Goal: Information Seeking & Learning: Learn about a topic

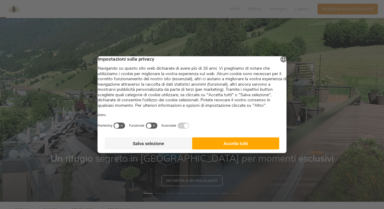
scroll to position [27, 0]
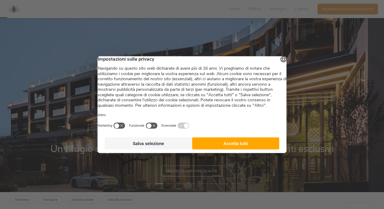
click at [175, 150] on button "Salva selezione" at bounding box center [148, 143] width 87 height 12
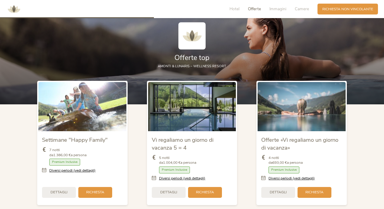
scroll to position [557, 0]
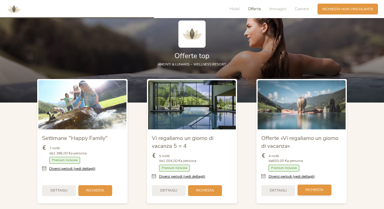
click at [317, 188] on span "Richiesta" at bounding box center [314, 190] width 18 height 5
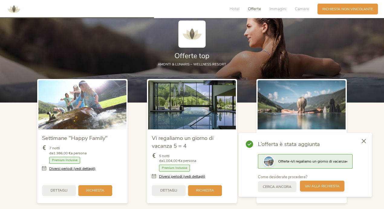
click at [313, 187] on span "Vai alla richiesta" at bounding box center [321, 186] width 35 height 5
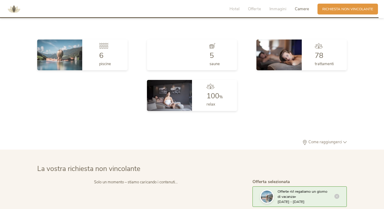
scroll to position [1362, 0]
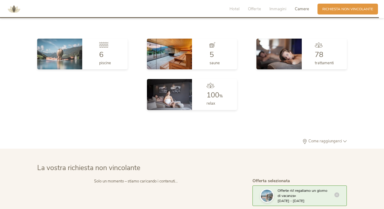
click at [336, 193] on icon at bounding box center [336, 195] width 5 height 5
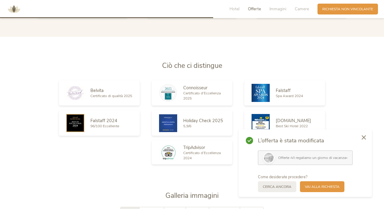
scroll to position [741, 0]
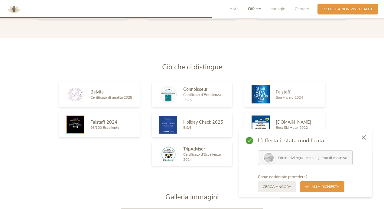
click at [254, 10] on span "Offerte" at bounding box center [254, 9] width 13 height 6
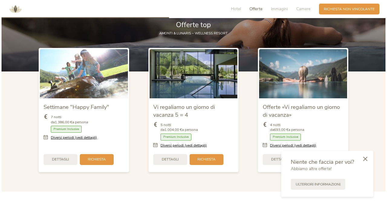
scroll to position [588, 0]
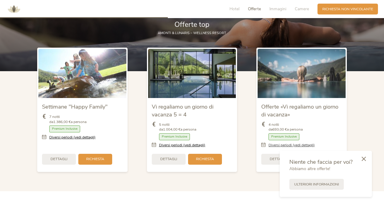
click at [291, 143] on link "Diversi periodi (vedi dettagli)" at bounding box center [291, 145] width 46 height 5
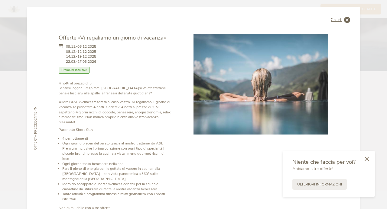
click at [344, 19] on icon at bounding box center [347, 20] width 6 height 6
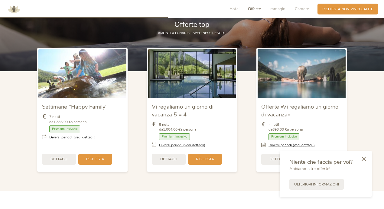
click at [196, 143] on link "Diversi periodi (vedi dettagli)" at bounding box center [182, 145] width 46 height 5
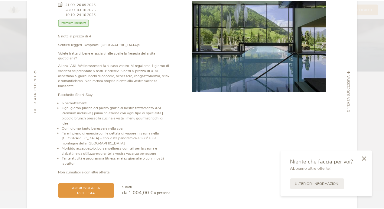
scroll to position [43, 0]
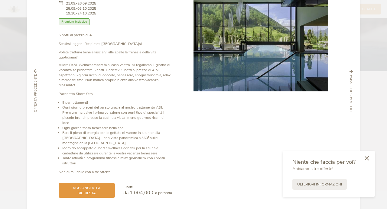
click at [368, 158] on icon at bounding box center [366, 158] width 4 height 5
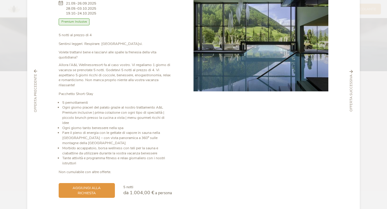
click at [8, 110] on div "Chiudi Settimane "Happy Family" 06.09.-25.10.2025 Mezza pensione" at bounding box center [193, 104] width 387 height 209
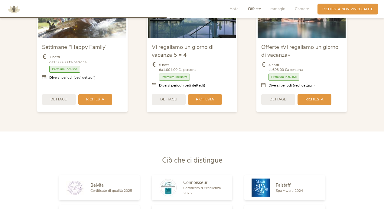
scroll to position [548, 0]
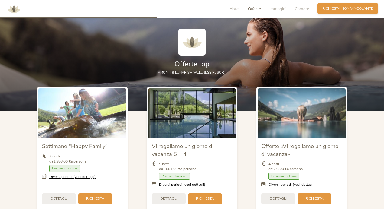
click at [352, 6] on span "Richiesta non vincolante" at bounding box center [347, 8] width 51 height 5
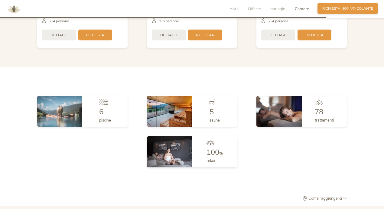
scroll to position [1344, 0]
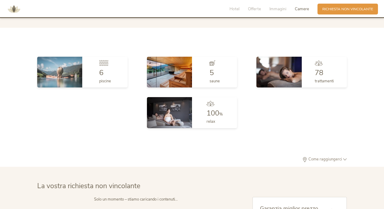
click at [141, 197] on div "Solo un momento – stiamo caricando i contenuti…" at bounding box center [135, 199] width 197 height 5
click at [233, 10] on span "Hotel" at bounding box center [234, 9] width 10 height 6
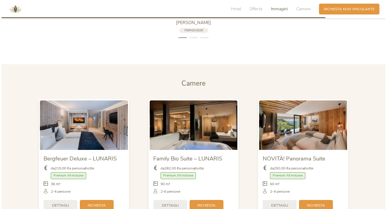
scroll to position [1134, 0]
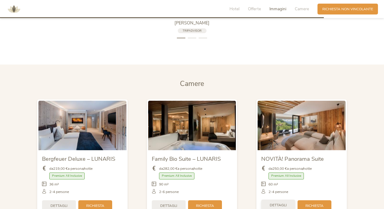
click at [280, 203] on span "Dettagli" at bounding box center [277, 205] width 17 height 5
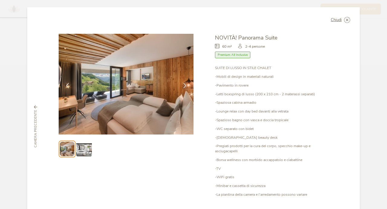
click at [64, 142] on img at bounding box center [67, 149] width 14 height 14
click at [62, 142] on img at bounding box center [67, 149] width 14 height 14
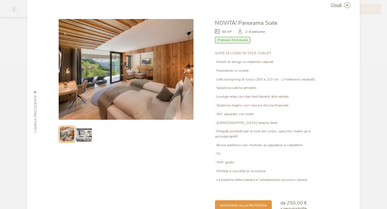
scroll to position [0, 0]
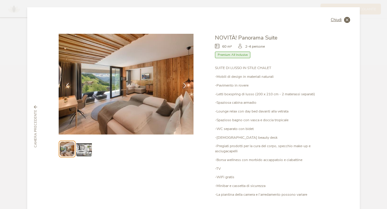
click at [344, 20] on icon at bounding box center [347, 20] width 6 height 6
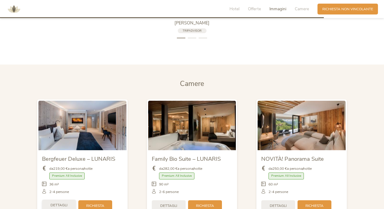
click at [63, 203] on span "Dettagli" at bounding box center [58, 205] width 17 height 5
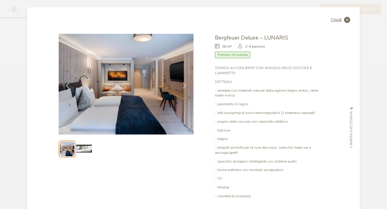
click at [344, 20] on icon at bounding box center [347, 20] width 6 height 6
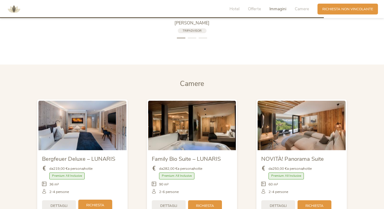
click at [98, 203] on span "Richiesta" at bounding box center [95, 205] width 18 height 5
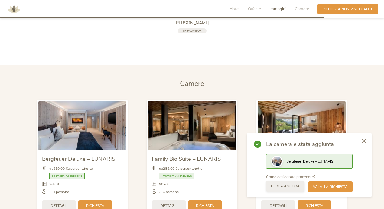
click at [288, 187] on span "Cerca ancora" at bounding box center [285, 186] width 29 height 5
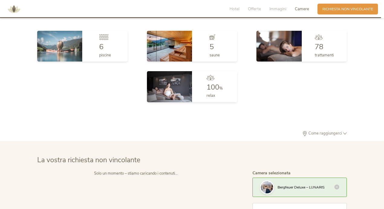
scroll to position [1381, 0]
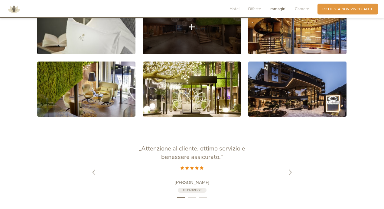
scroll to position [976, 0]
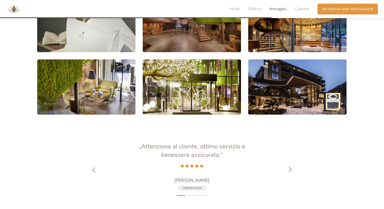
click at [291, 167] on icon at bounding box center [289, 169] width 5 height 5
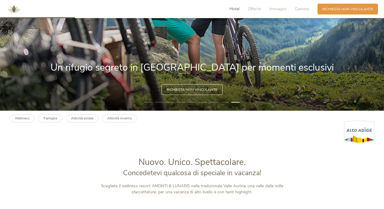
scroll to position [0, 0]
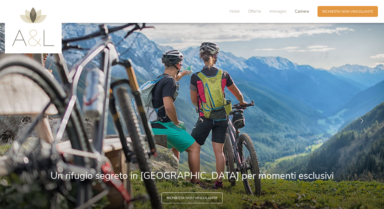
click at [302, 11] on span "Camere" at bounding box center [301, 11] width 14 height 6
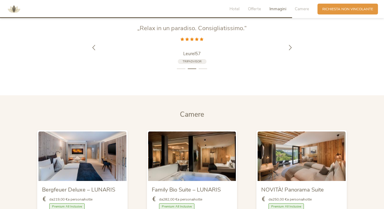
scroll to position [1115, 0]
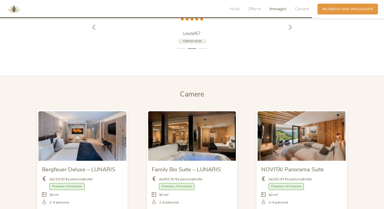
click at [40, 111] on img at bounding box center [82, 135] width 88 height 49
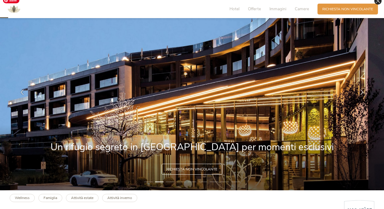
scroll to position [30, 0]
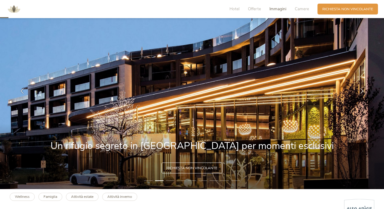
click at [278, 9] on span "Immagini" at bounding box center [277, 9] width 17 height 6
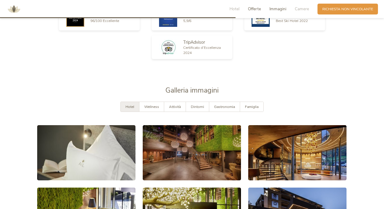
scroll to position [859, 0]
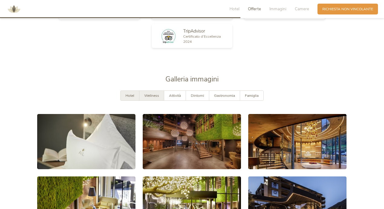
click at [150, 93] on span "Wellness" at bounding box center [151, 95] width 15 height 5
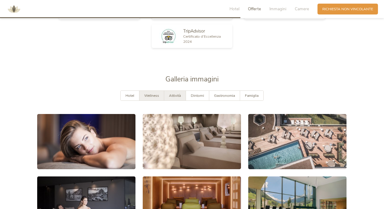
click at [176, 93] on span "Attività" at bounding box center [175, 95] width 12 height 5
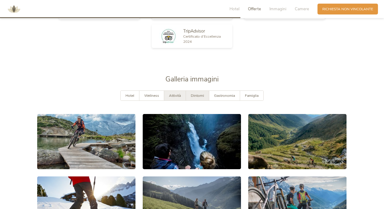
click at [198, 93] on span "Dintorni" at bounding box center [197, 95] width 13 height 5
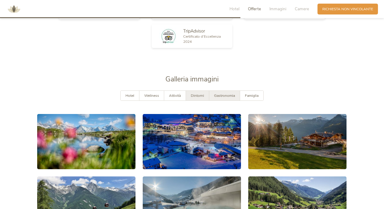
click at [227, 93] on span "Gastronomia" at bounding box center [224, 95] width 21 height 5
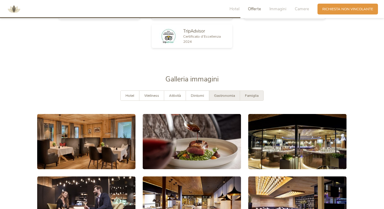
click at [254, 93] on span "Famiglia" at bounding box center [252, 95] width 14 height 5
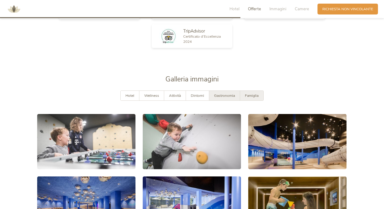
click at [228, 91] on div "Gastronomia" at bounding box center [224, 96] width 31 height 10
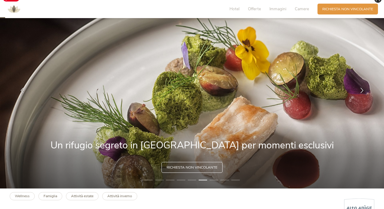
scroll to position [35, 0]
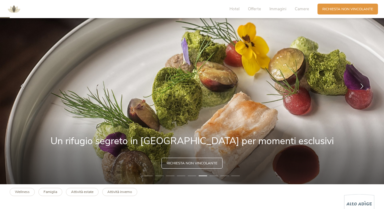
click at [214, 176] on li "7" at bounding box center [213, 176] width 8 height 5
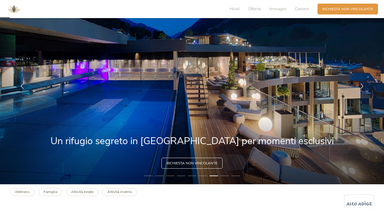
click at [225, 175] on li "8" at bounding box center [224, 176] width 8 height 5
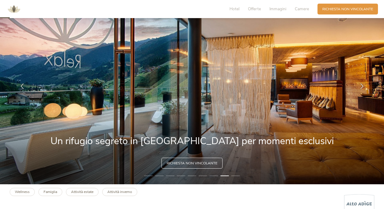
click at [237, 176] on li "9" at bounding box center [235, 176] width 8 height 5
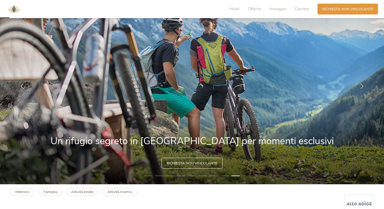
click at [147, 175] on li "1" at bounding box center [148, 176] width 8 height 5
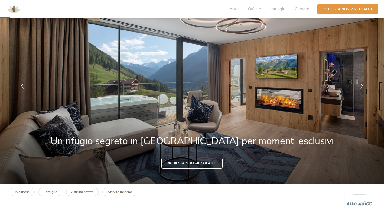
click at [191, 176] on li "5" at bounding box center [192, 176] width 8 height 5
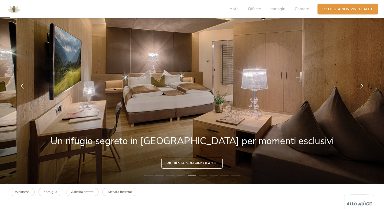
click at [205, 175] on li "6" at bounding box center [202, 176] width 8 height 5
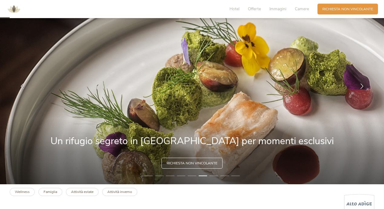
click at [214, 177] on li "7" at bounding box center [213, 176] width 8 height 5
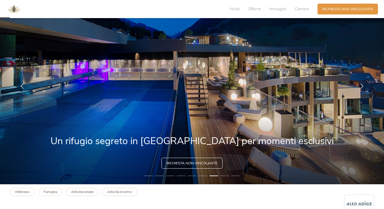
click at [224, 175] on li "8" at bounding box center [224, 176] width 8 height 5
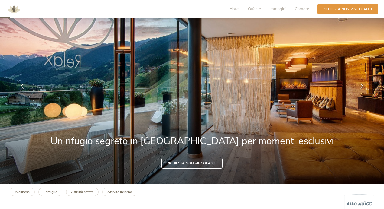
click at [236, 175] on li "9" at bounding box center [235, 176] width 8 height 5
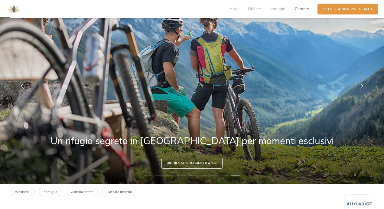
click at [302, 8] on span "Camere" at bounding box center [301, 9] width 14 height 6
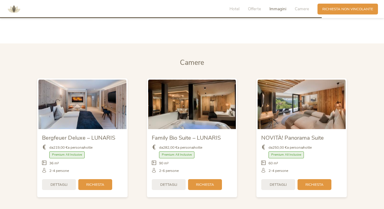
scroll to position [1163, 0]
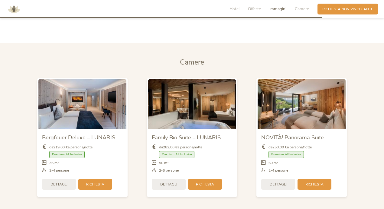
drag, startPoint x: 86, startPoint y: 179, endPoint x: 106, endPoint y: 156, distance: 31.0
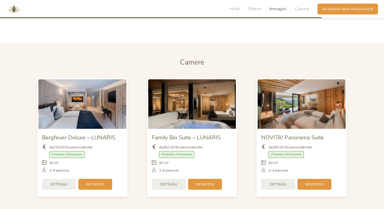
drag, startPoint x: 106, startPoint y: 156, endPoint x: 150, endPoint y: 181, distance: 50.3
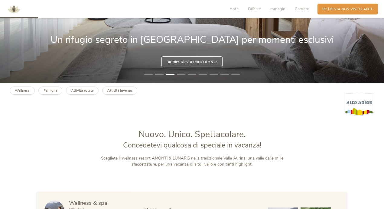
scroll to position [133, 0]
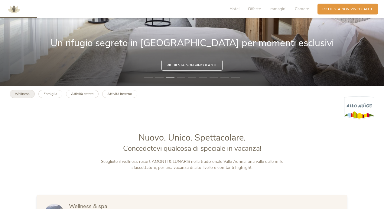
click at [23, 93] on b "Wellness" at bounding box center [22, 94] width 15 height 5
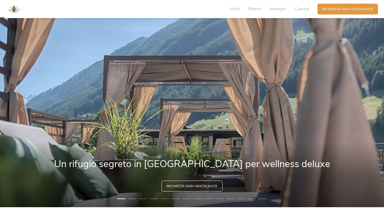
scroll to position [20, 0]
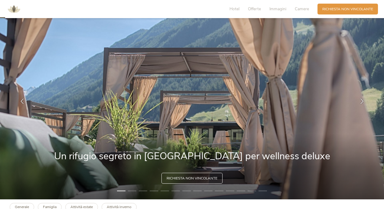
click at [132, 192] on li "2" at bounding box center [132, 191] width 8 height 5
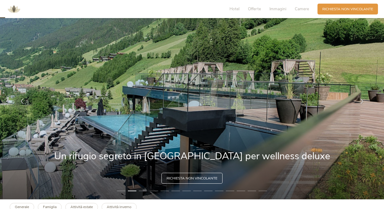
click at [143, 191] on li "3" at bounding box center [143, 191] width 8 height 5
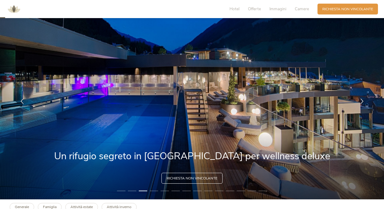
click at [152, 191] on li "4" at bounding box center [154, 191] width 8 height 5
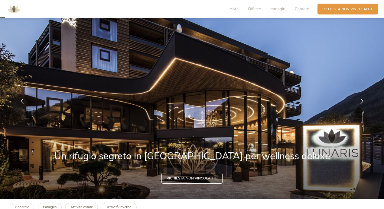
click at [165, 190] on li "5" at bounding box center [164, 191] width 8 height 5
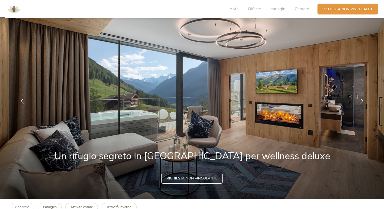
click at [175, 191] on li "6" at bounding box center [175, 191] width 8 height 5
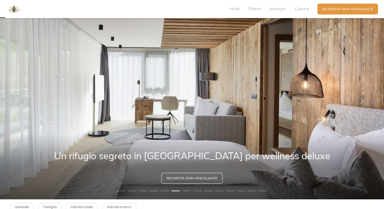
click at [188, 191] on li "7" at bounding box center [186, 191] width 8 height 5
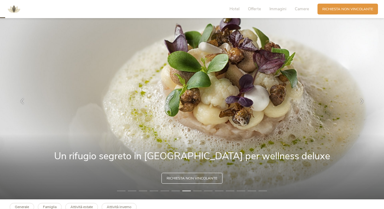
click at [198, 191] on li "8" at bounding box center [197, 191] width 8 height 5
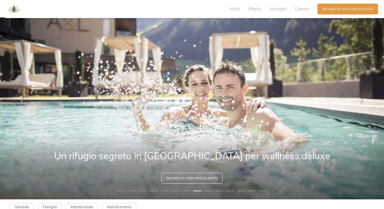
click at [208, 191] on li "9" at bounding box center [208, 191] width 8 height 5
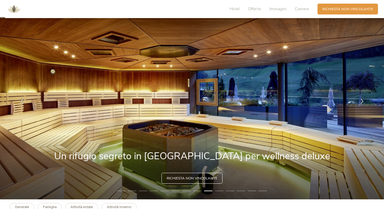
click at [221, 190] on li "10" at bounding box center [219, 191] width 8 height 5
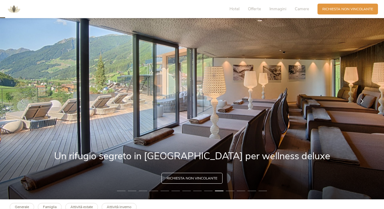
click at [233, 190] on li "11" at bounding box center [230, 191] width 8 height 5
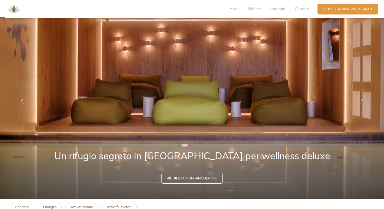
click at [240, 191] on li "12" at bounding box center [240, 191] width 8 height 5
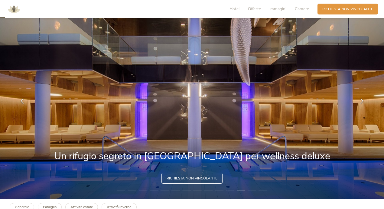
click at [253, 191] on li "13" at bounding box center [251, 191] width 8 height 5
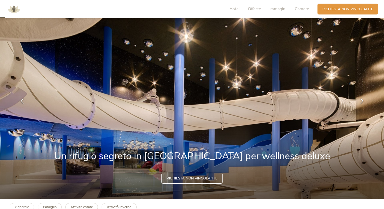
click at [262, 191] on li "14" at bounding box center [262, 191] width 8 height 5
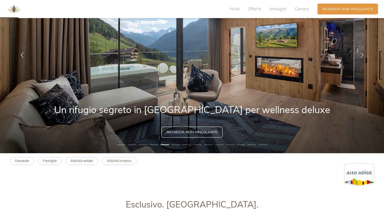
scroll to position [67, 0]
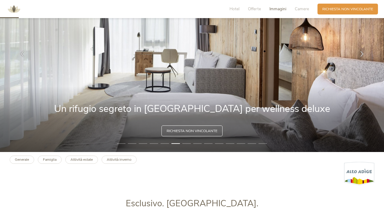
click at [273, 10] on span "Immagini" at bounding box center [277, 9] width 17 height 6
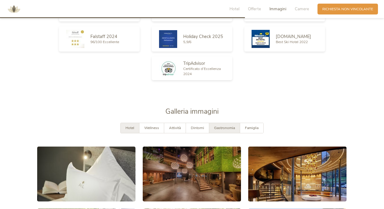
scroll to position [894, 0]
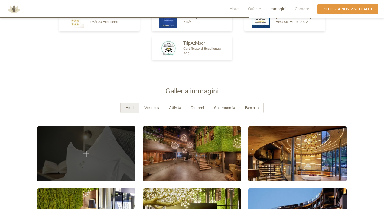
click at [88, 151] on icon at bounding box center [86, 154] width 6 height 6
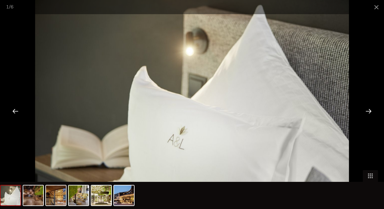
click at [368, 111] on div at bounding box center [368, 111] width 19 height 19
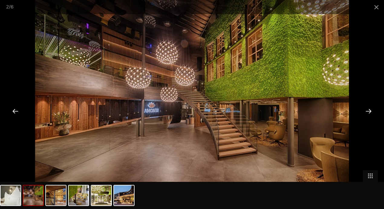
click at [368, 111] on div at bounding box center [368, 111] width 19 height 19
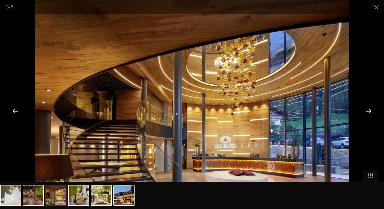
click at [368, 111] on div at bounding box center [368, 111] width 19 height 19
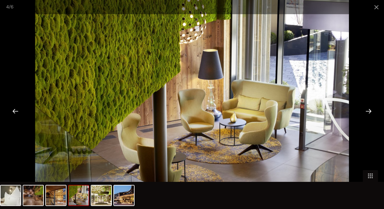
click at [368, 111] on div at bounding box center [368, 111] width 19 height 19
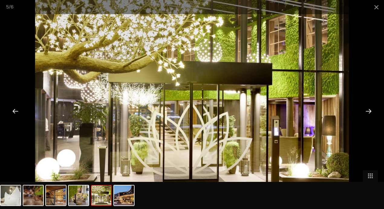
click at [368, 111] on div at bounding box center [368, 111] width 19 height 19
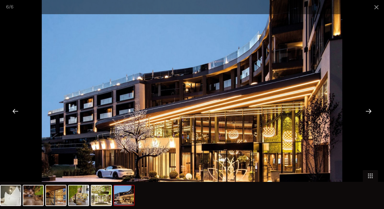
click at [368, 111] on div at bounding box center [368, 111] width 19 height 19
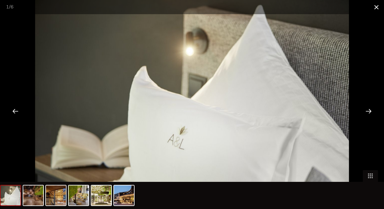
click at [374, 6] on span at bounding box center [375, 7] width 15 height 14
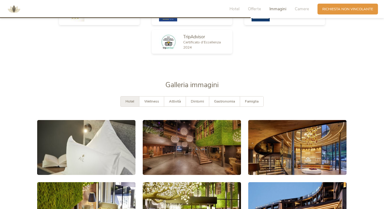
scroll to position [900, 0]
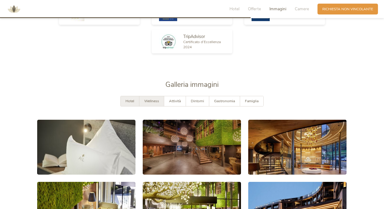
click at [152, 99] on span "Wellness" at bounding box center [151, 101] width 15 height 5
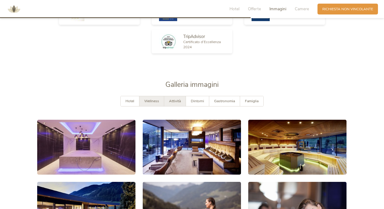
click at [177, 99] on span "Attività" at bounding box center [175, 101] width 12 height 5
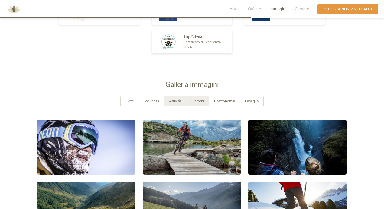
click at [198, 99] on span "Dintorni" at bounding box center [197, 101] width 13 height 5
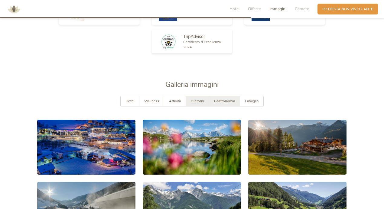
click at [218, 99] on span "Gastronomia" at bounding box center [224, 101] width 21 height 5
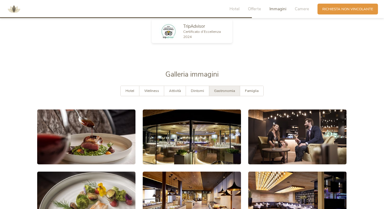
scroll to position [921, 0]
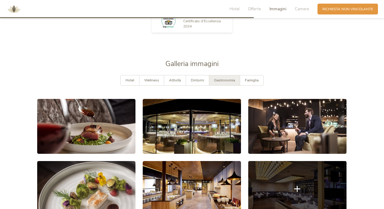
click at [303, 161] on link at bounding box center [297, 188] width 98 height 55
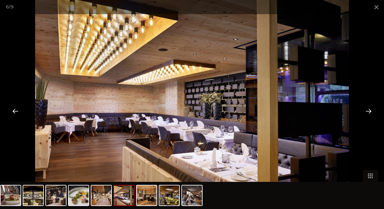
click at [368, 111] on div at bounding box center [368, 111] width 19 height 19
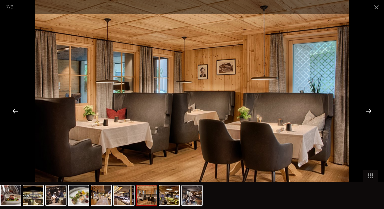
click at [368, 111] on div at bounding box center [368, 111] width 19 height 19
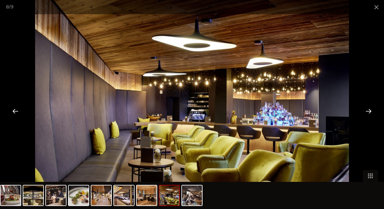
click at [368, 111] on div at bounding box center [368, 111] width 19 height 19
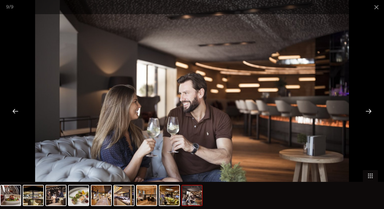
click at [368, 111] on div at bounding box center [368, 111] width 19 height 19
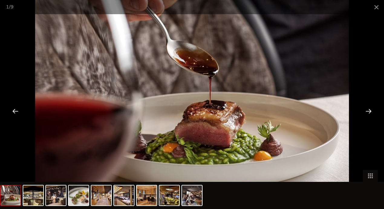
click at [368, 111] on div at bounding box center [368, 111] width 19 height 19
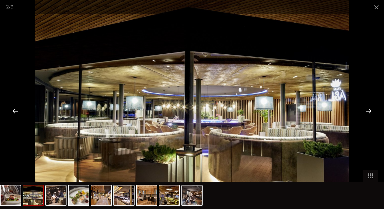
click at [368, 111] on div at bounding box center [368, 111] width 19 height 19
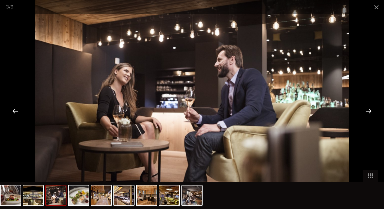
click at [368, 111] on div at bounding box center [368, 111] width 19 height 19
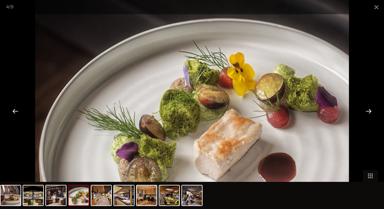
click at [368, 111] on div at bounding box center [368, 111] width 19 height 19
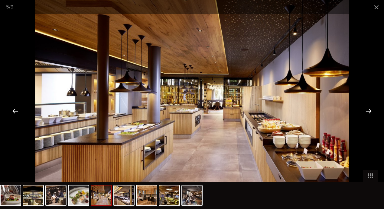
click at [368, 111] on div at bounding box center [368, 111] width 19 height 19
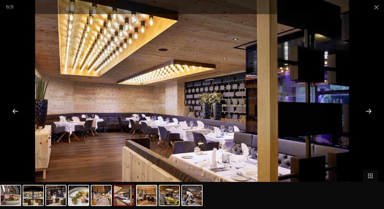
click at [368, 111] on div at bounding box center [368, 111] width 19 height 19
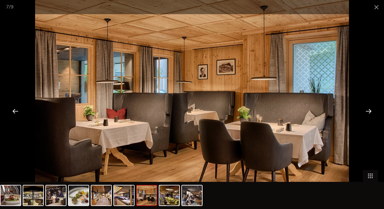
click at [368, 111] on div at bounding box center [368, 111] width 19 height 19
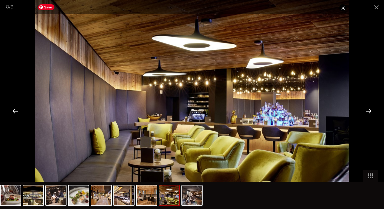
scroll to position [917, 0]
click at [368, 114] on div at bounding box center [368, 111] width 19 height 19
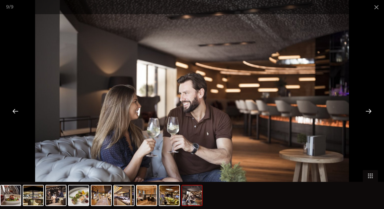
click at [368, 114] on div at bounding box center [368, 111] width 19 height 19
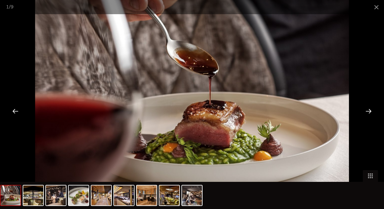
click at [368, 114] on div at bounding box center [368, 111] width 19 height 19
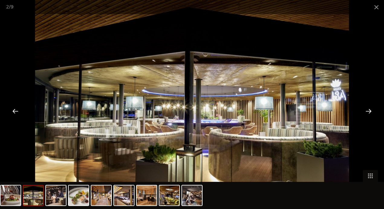
click at [368, 114] on div at bounding box center [368, 111] width 19 height 19
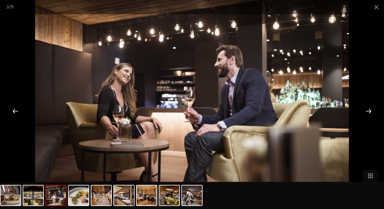
click at [368, 114] on div at bounding box center [368, 111] width 19 height 19
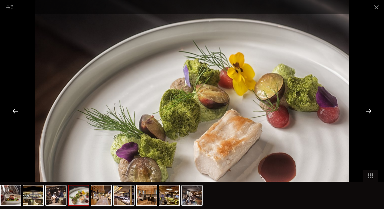
click at [368, 114] on div at bounding box center [368, 111] width 19 height 19
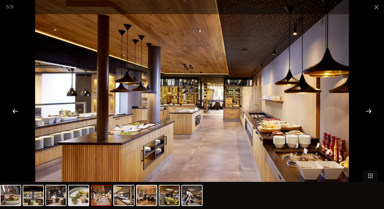
click at [368, 114] on div at bounding box center [368, 111] width 19 height 19
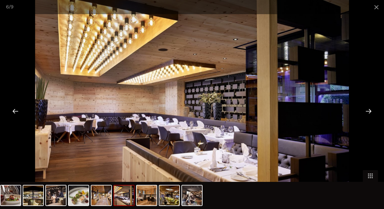
click at [368, 114] on div at bounding box center [368, 111] width 19 height 19
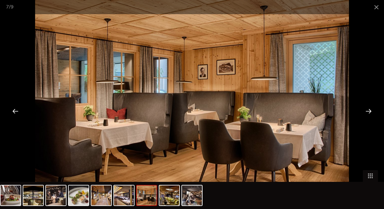
click at [368, 114] on div at bounding box center [368, 111] width 19 height 19
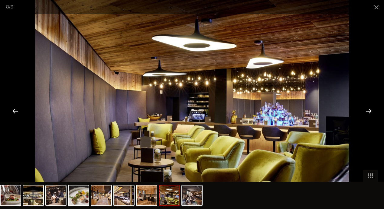
click at [368, 114] on div at bounding box center [368, 111] width 19 height 19
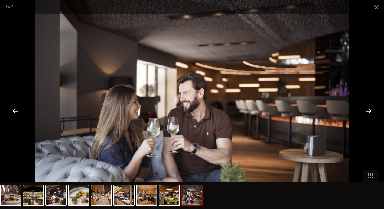
click at [368, 114] on div at bounding box center [368, 111] width 19 height 19
